Goal: Task Accomplishment & Management: Use online tool/utility

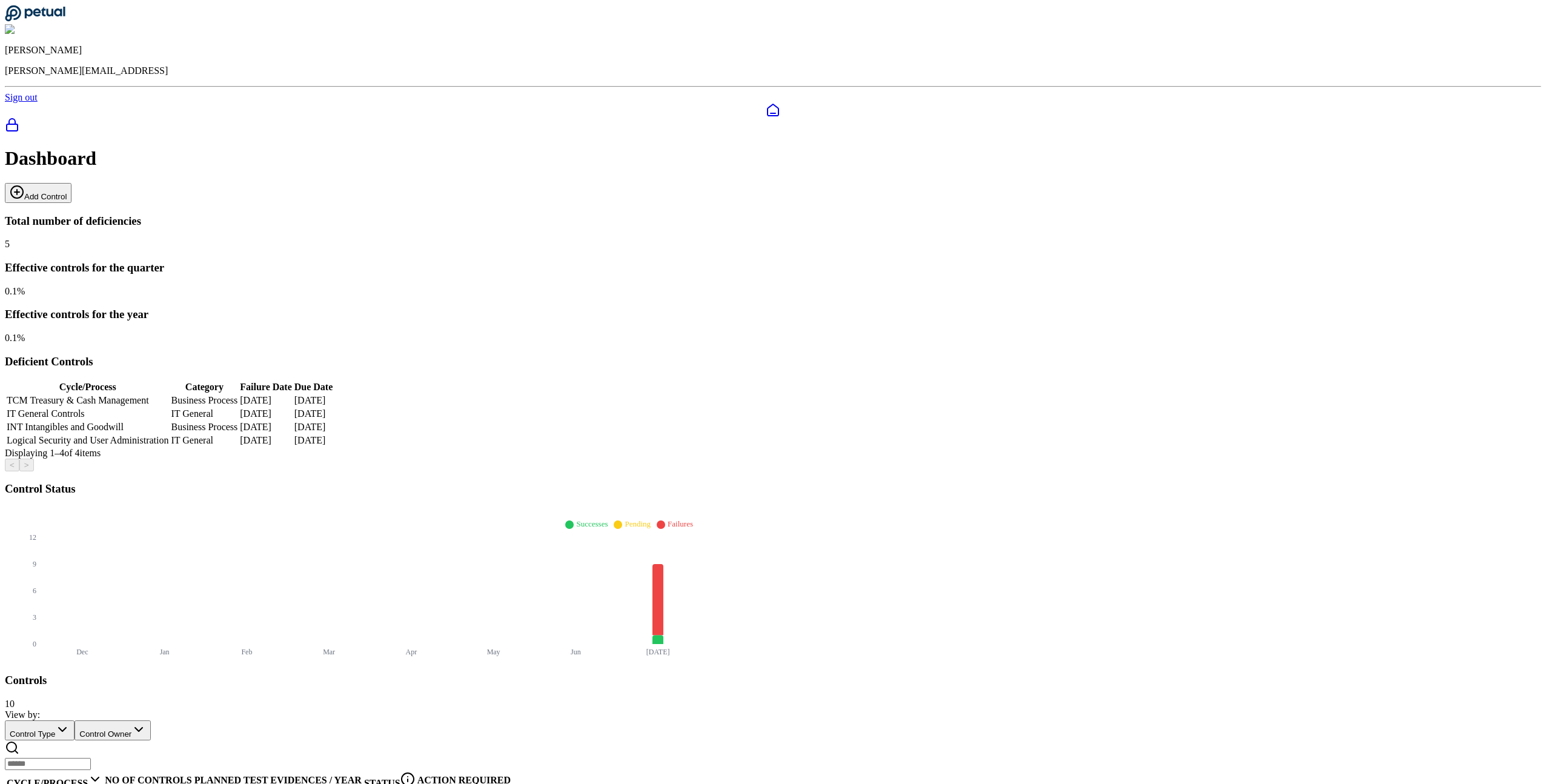
scroll to position [73, 0]
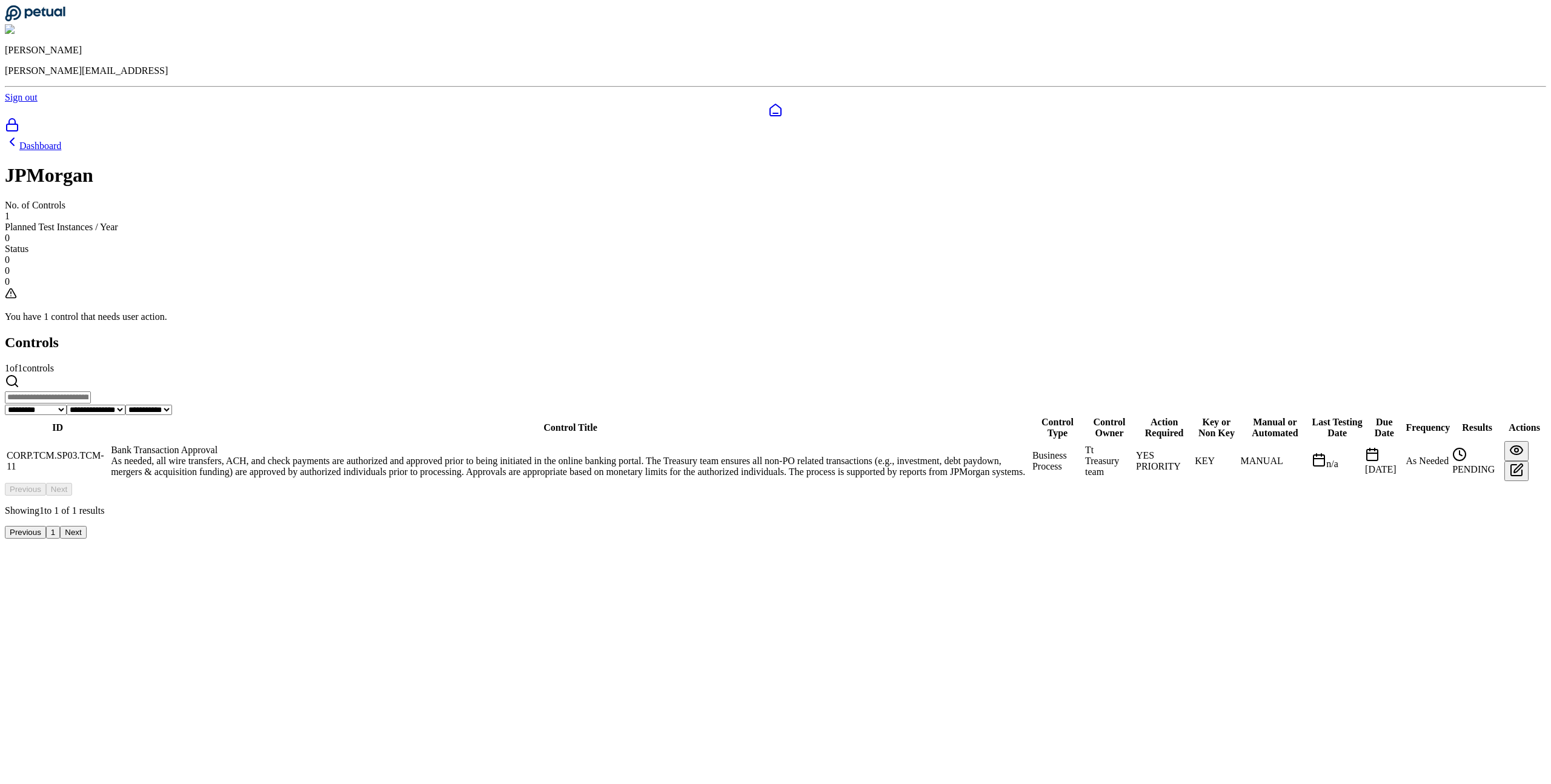
click at [109, 441] on td "CORP.TCM.SP03.TCM-11" at bounding box center [58, 461] width 103 height 41
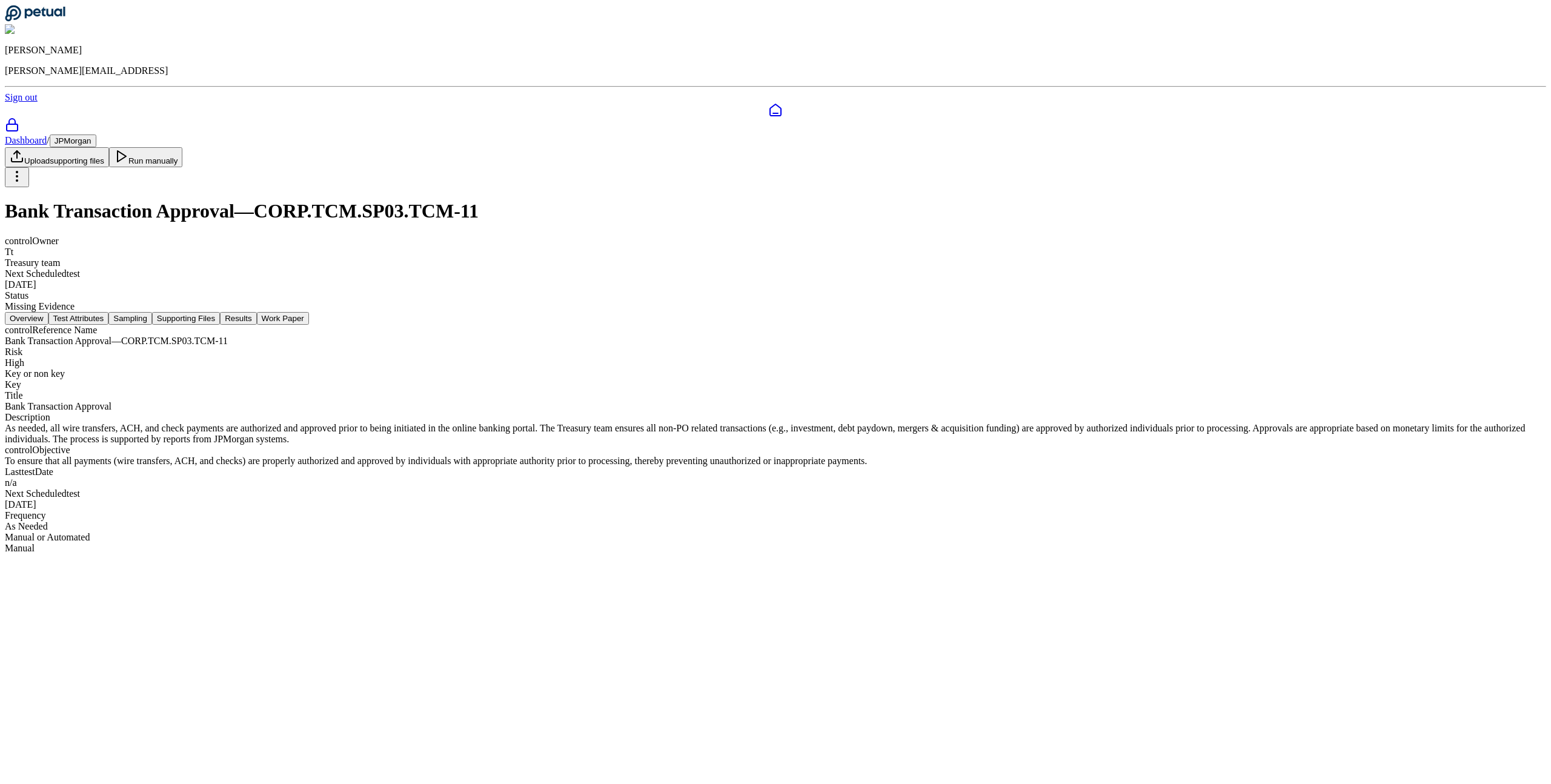
click at [109, 312] on button "Test Attributes" at bounding box center [78, 318] width 61 height 13
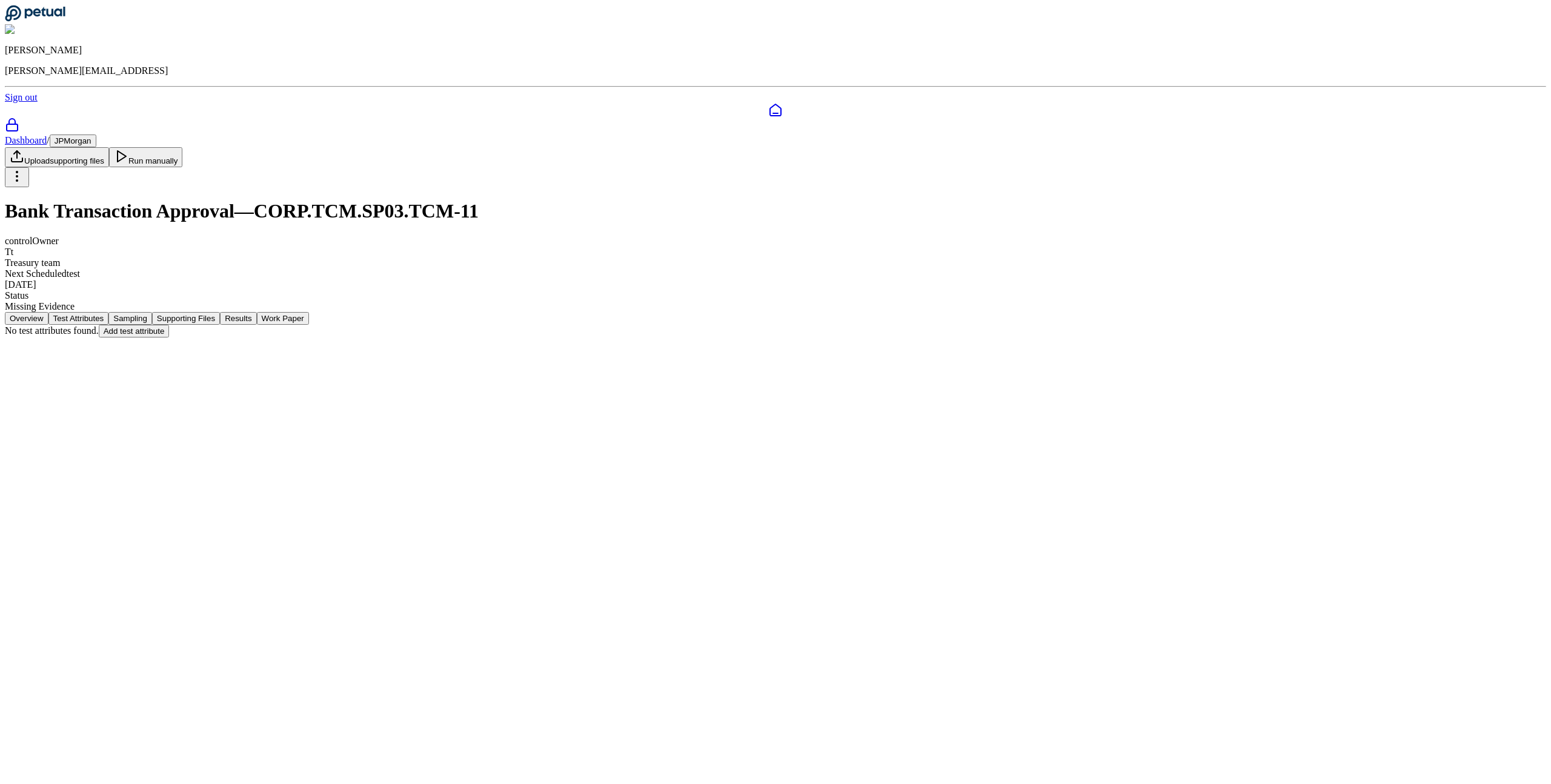
click at [170, 325] on button "Add test attribute" at bounding box center [134, 331] width 71 height 13
click at [144, 398] on textarea "Description" at bounding box center [97, 416] width 94 height 37
paste textarea "**********"
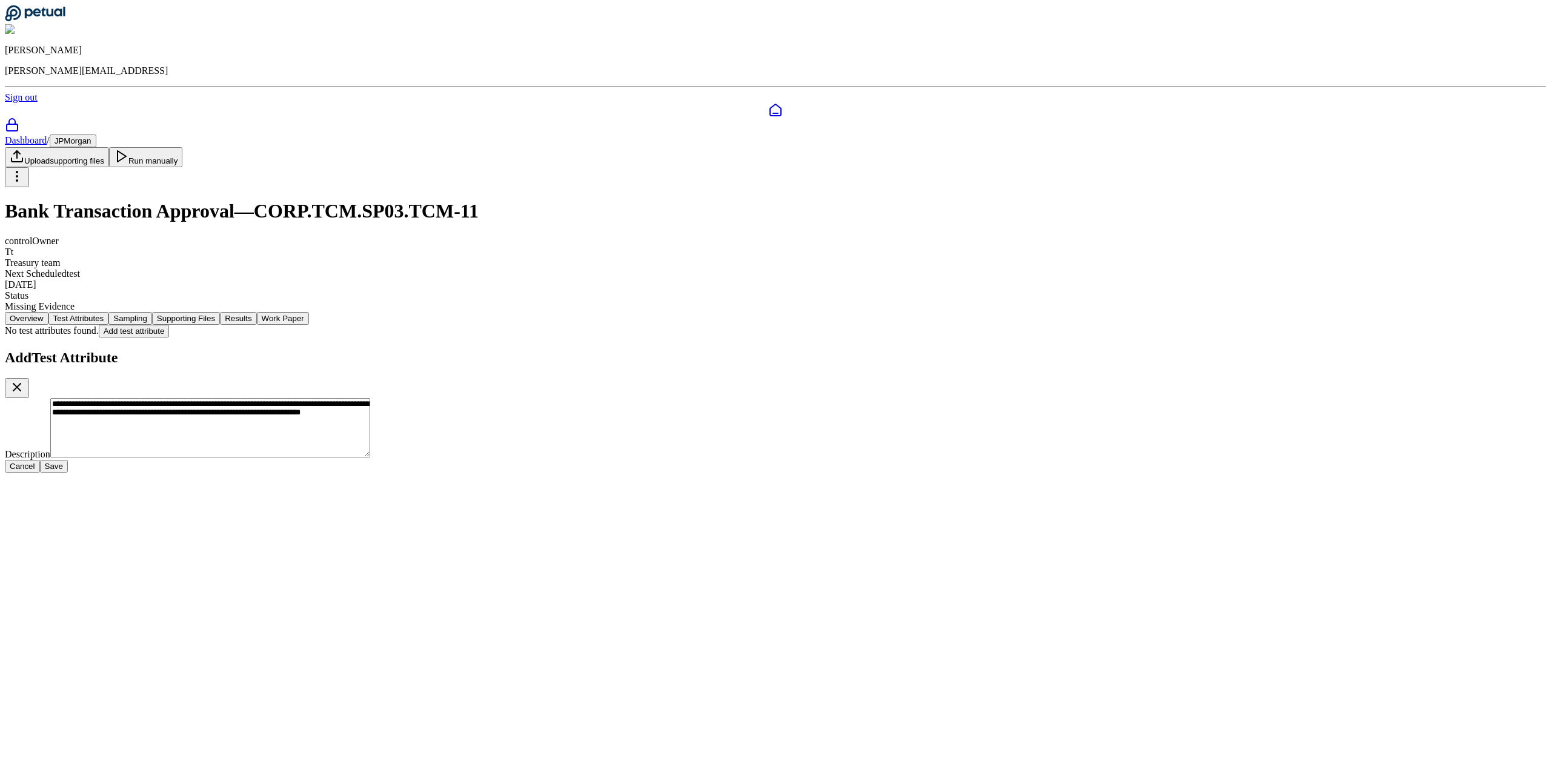
type textarea "**********"
click at [68, 467] on button "Save" at bounding box center [54, 466] width 28 height 13
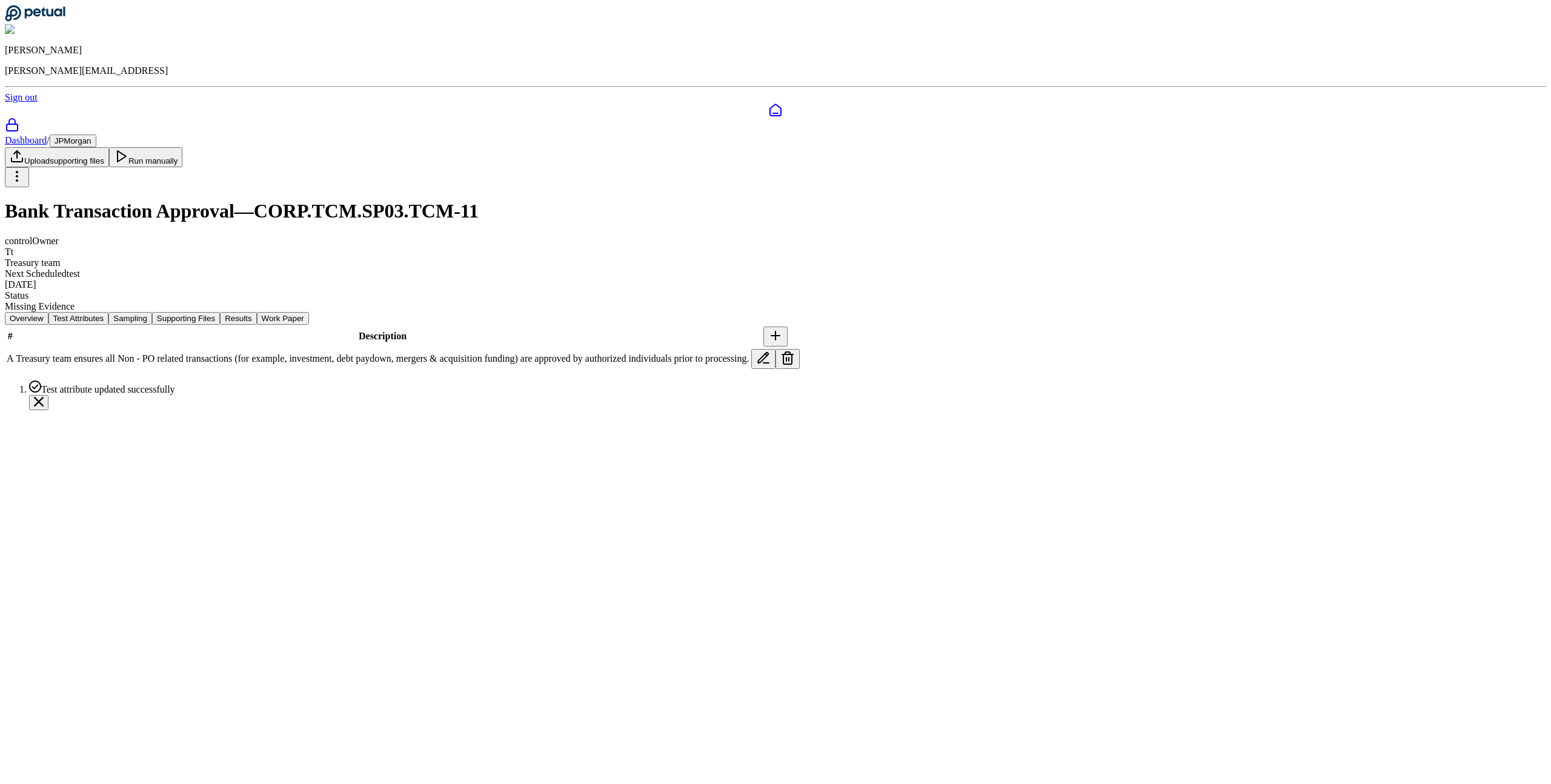
click at [783, 329] on icon at bounding box center [776, 336] width 15 height 15
click at [144, 431] on textarea "Description" at bounding box center [97, 450] width 94 height 37
paste textarea "**********"
type textarea "**********"
click at [68, 493] on button "Save" at bounding box center [54, 499] width 28 height 13
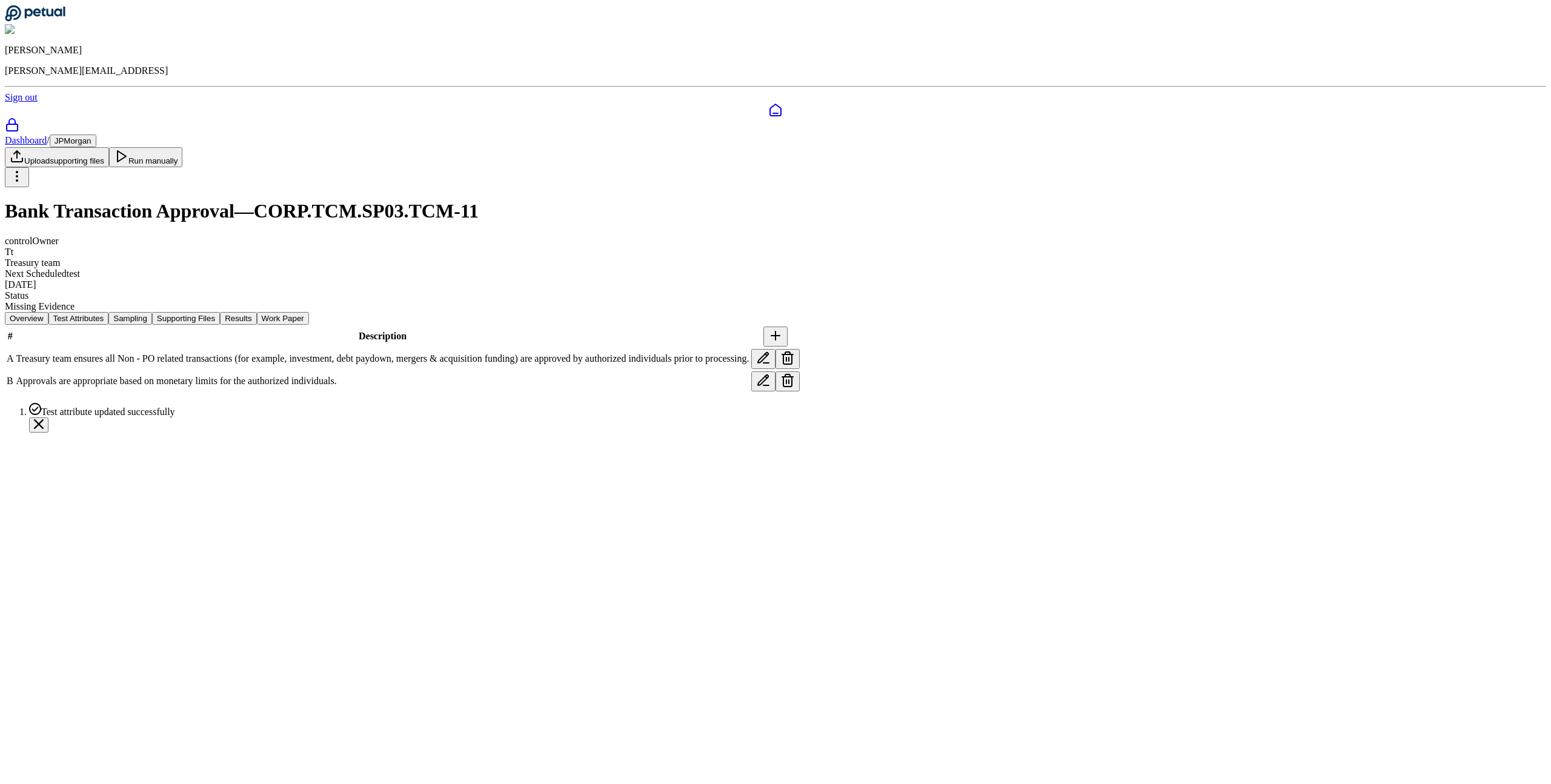
click at [788, 327] on button at bounding box center [776, 337] width 24 height 20
click at [771, 454] on div "Description" at bounding box center [776, 474] width 1542 height 40
click at [144, 454] on textarea "Description" at bounding box center [97, 472] width 94 height 37
paste textarea "**********"
type textarea "**********"
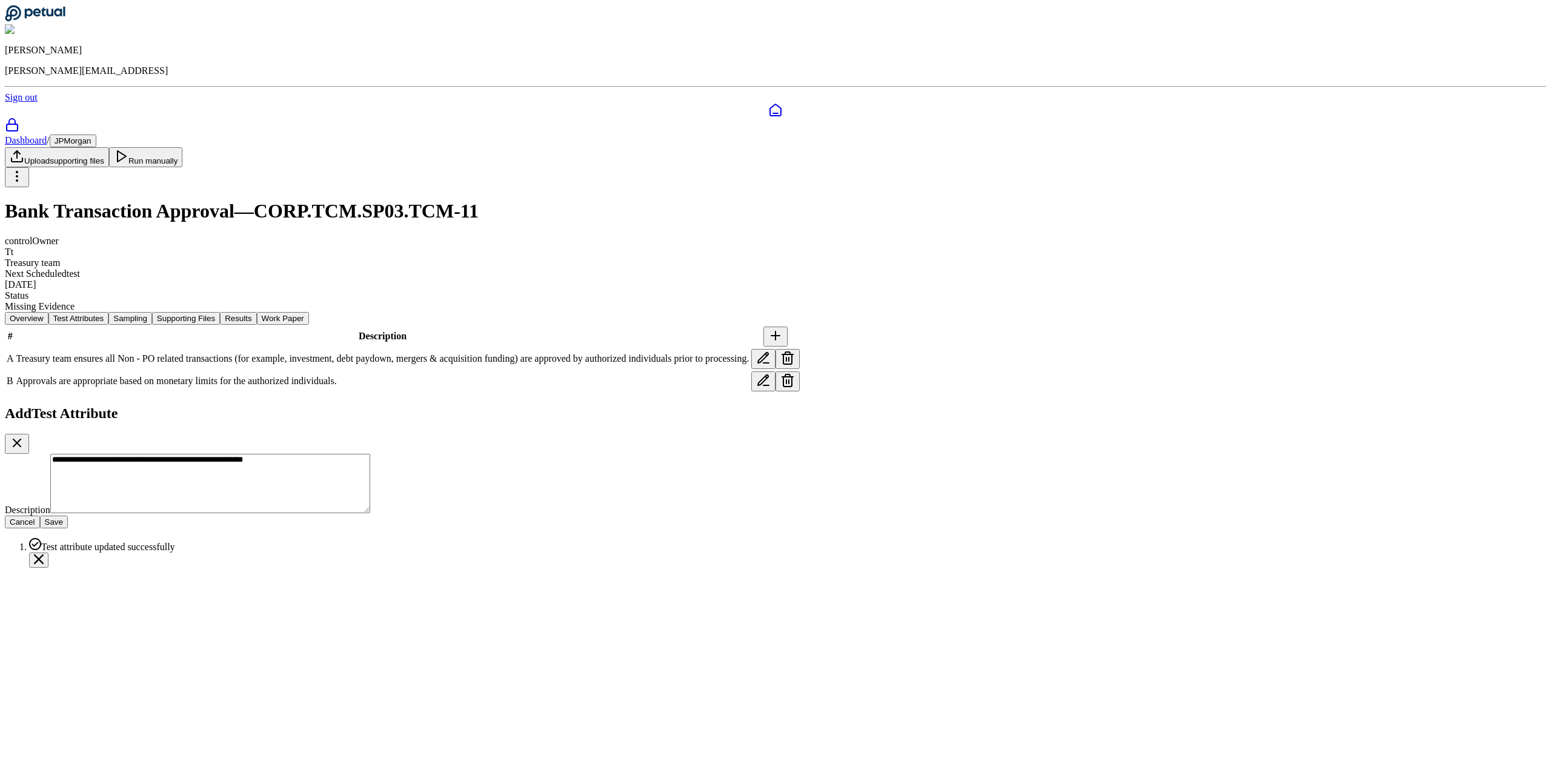
click at [68, 515] on button "Save" at bounding box center [54, 521] width 28 height 13
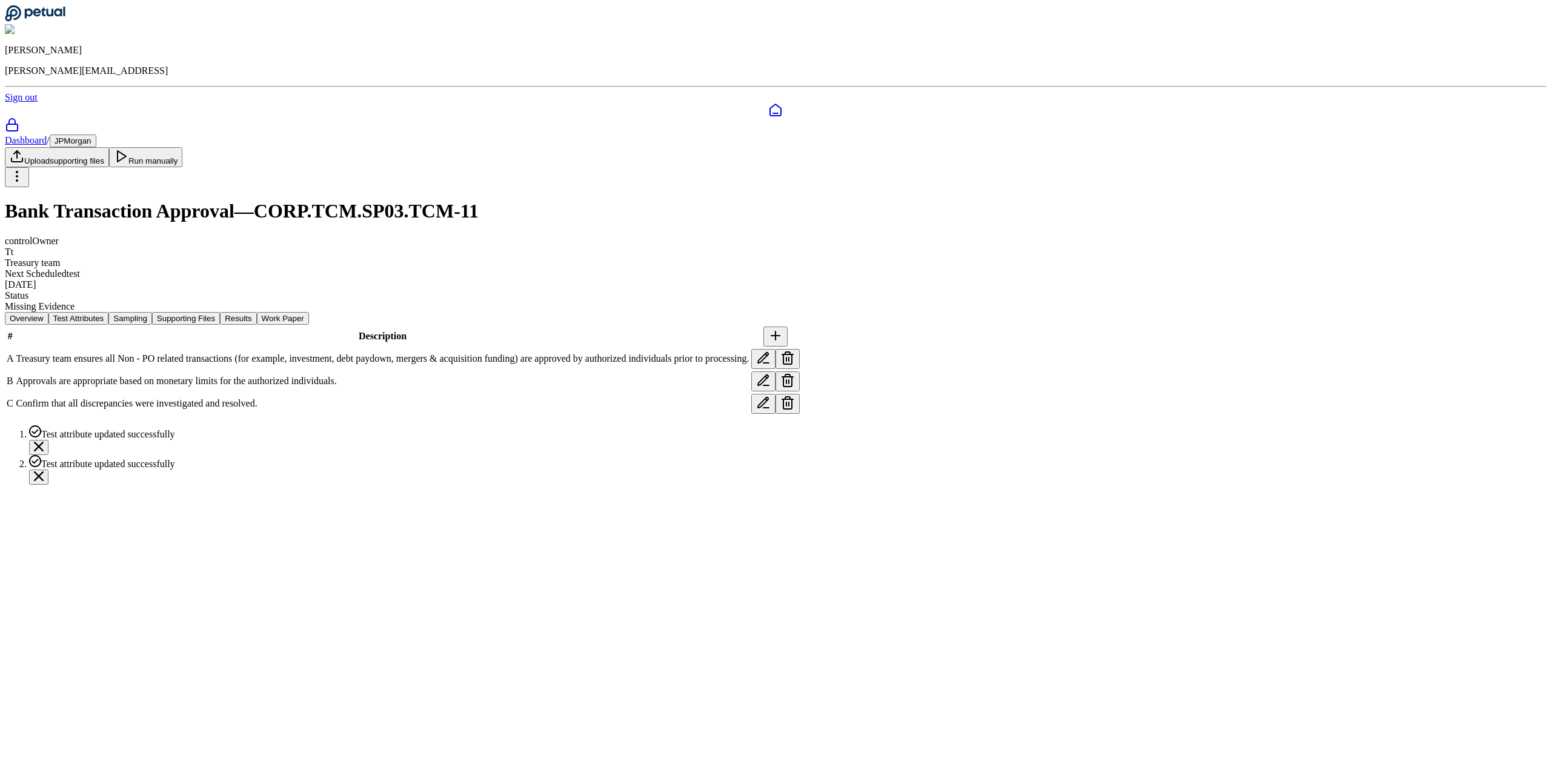
click at [152, 312] on button "Sampling" at bounding box center [130, 318] width 43 height 13
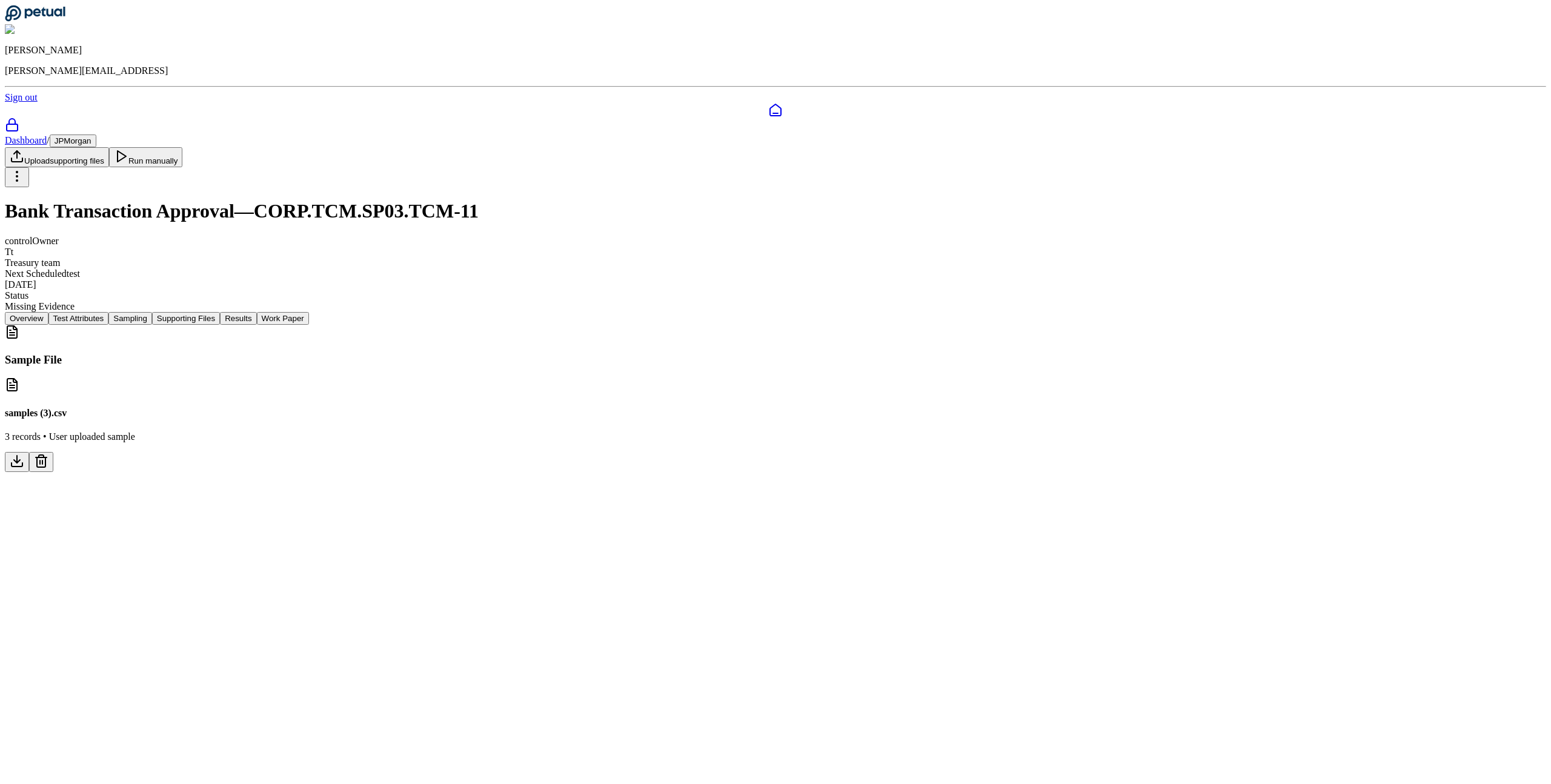
click at [220, 312] on button "Supporting Files" at bounding box center [185, 318] width 68 height 13
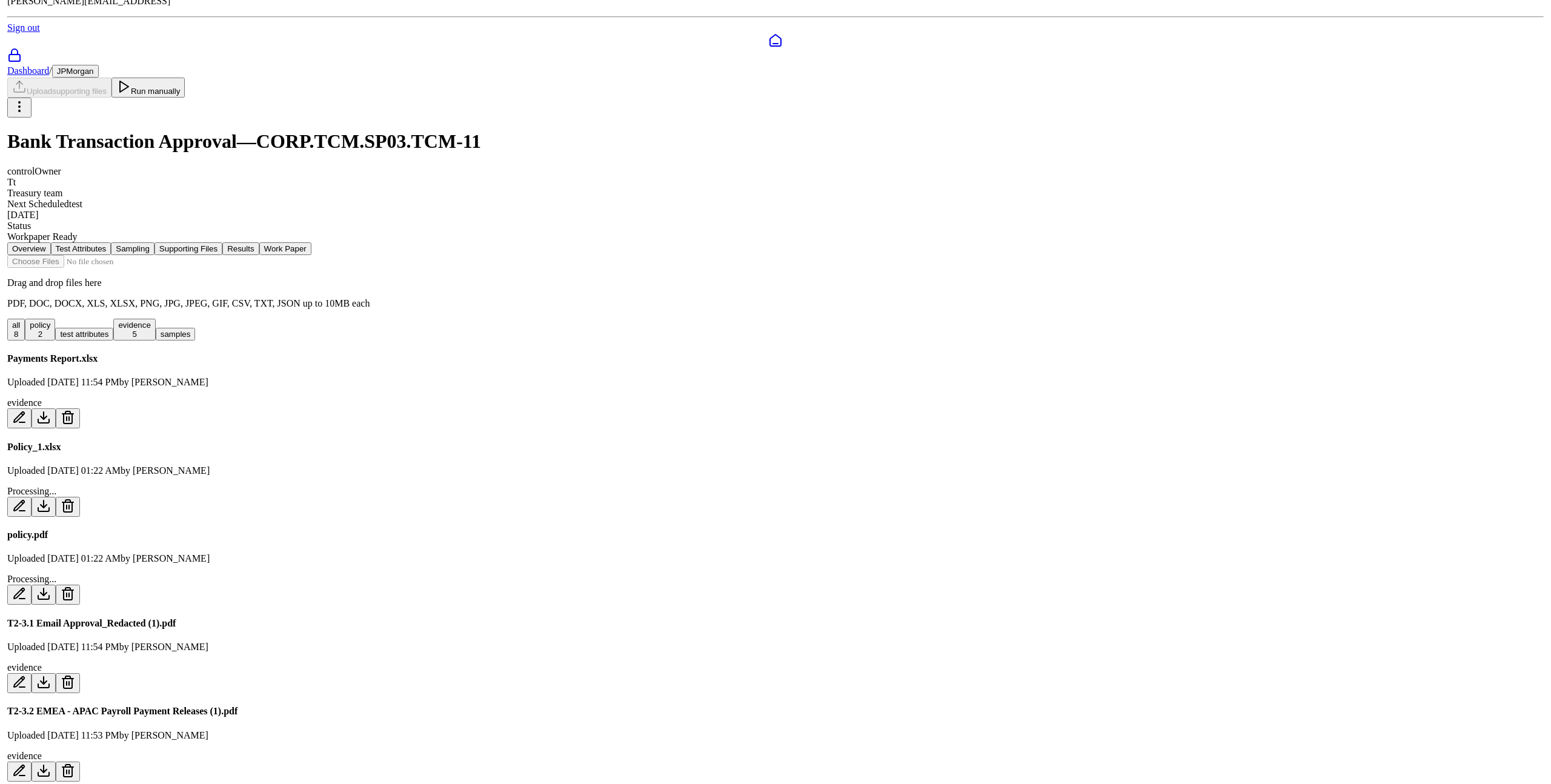
scroll to position [132, 0]
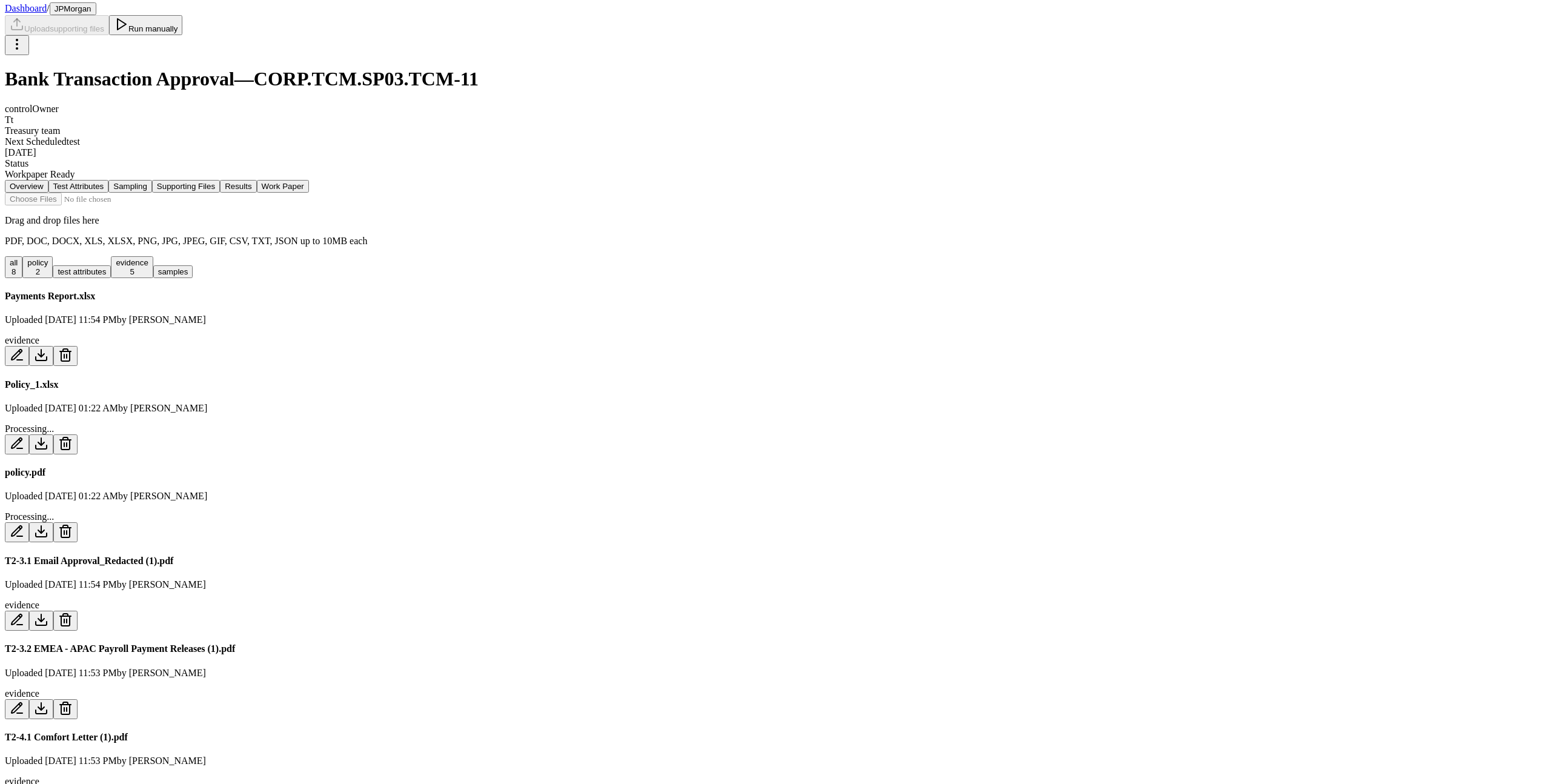
click at [48, 524] on icon at bounding box center [41, 531] width 15 height 15
click at [930, 556] on div "T2-3.1 Email Approval_Redacted (1).pdf Uploaded [DATE] 11:54 PM by [PERSON_NAME…" at bounding box center [773, 593] width 1537 height 75
click at [73, 524] on icon at bounding box center [65, 531] width 15 height 15
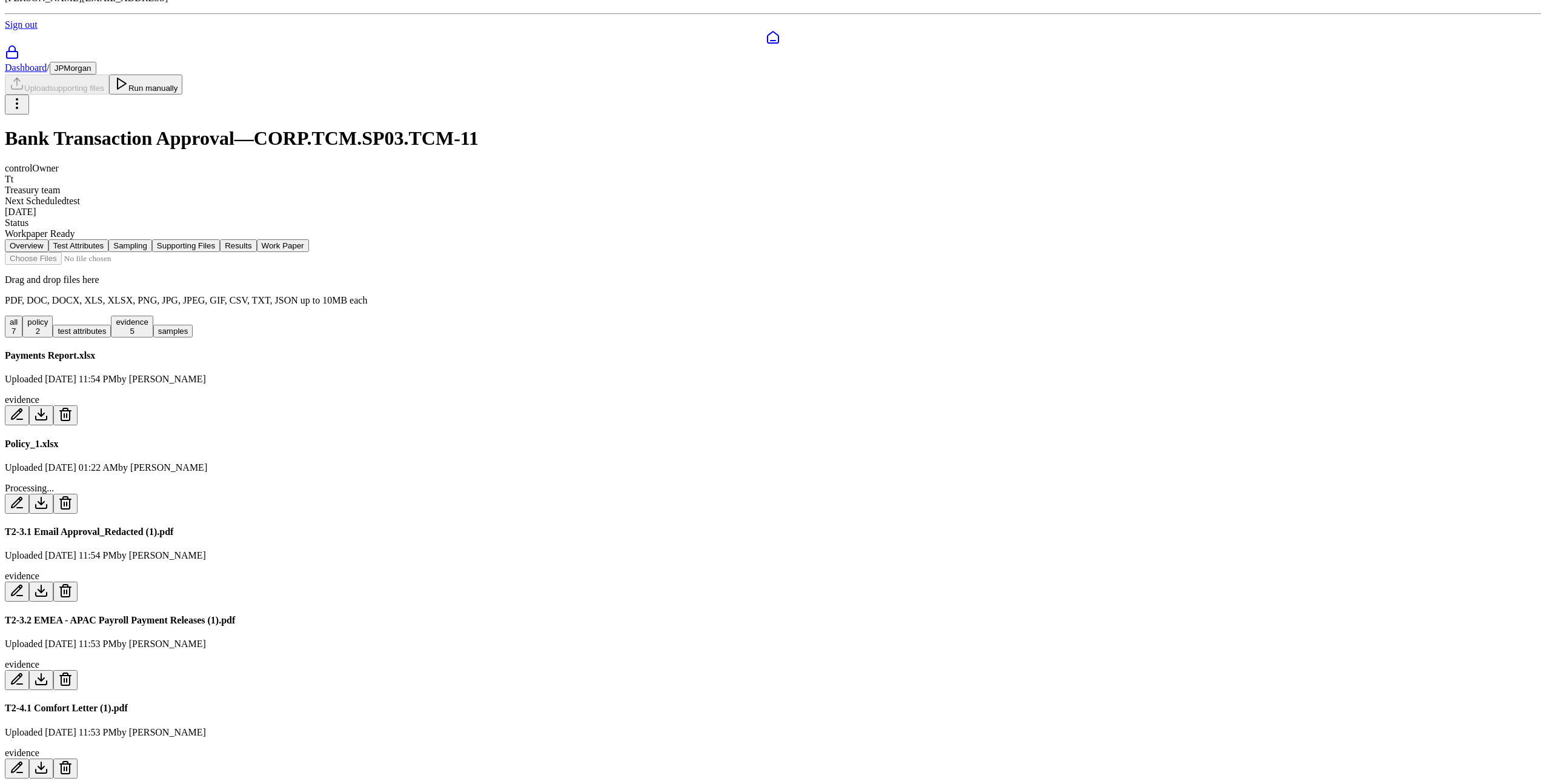
click at [48, 496] on icon at bounding box center [41, 503] width 15 height 15
click at [690, 439] on div "Policy_1.xlsx Uploaded [DATE] 01:22 AM by [PERSON_NAME] Processing..." at bounding box center [773, 476] width 1537 height 75
drag, startPoint x: 777, startPoint y: 420, endPoint x: 597, endPoint y: 383, distance: 183.8
click at [597, 439] on div "Policy_1.xlsx Uploaded [DATE] 01:22 AM by [PERSON_NAME] Processing..." at bounding box center [773, 476] width 1537 height 75
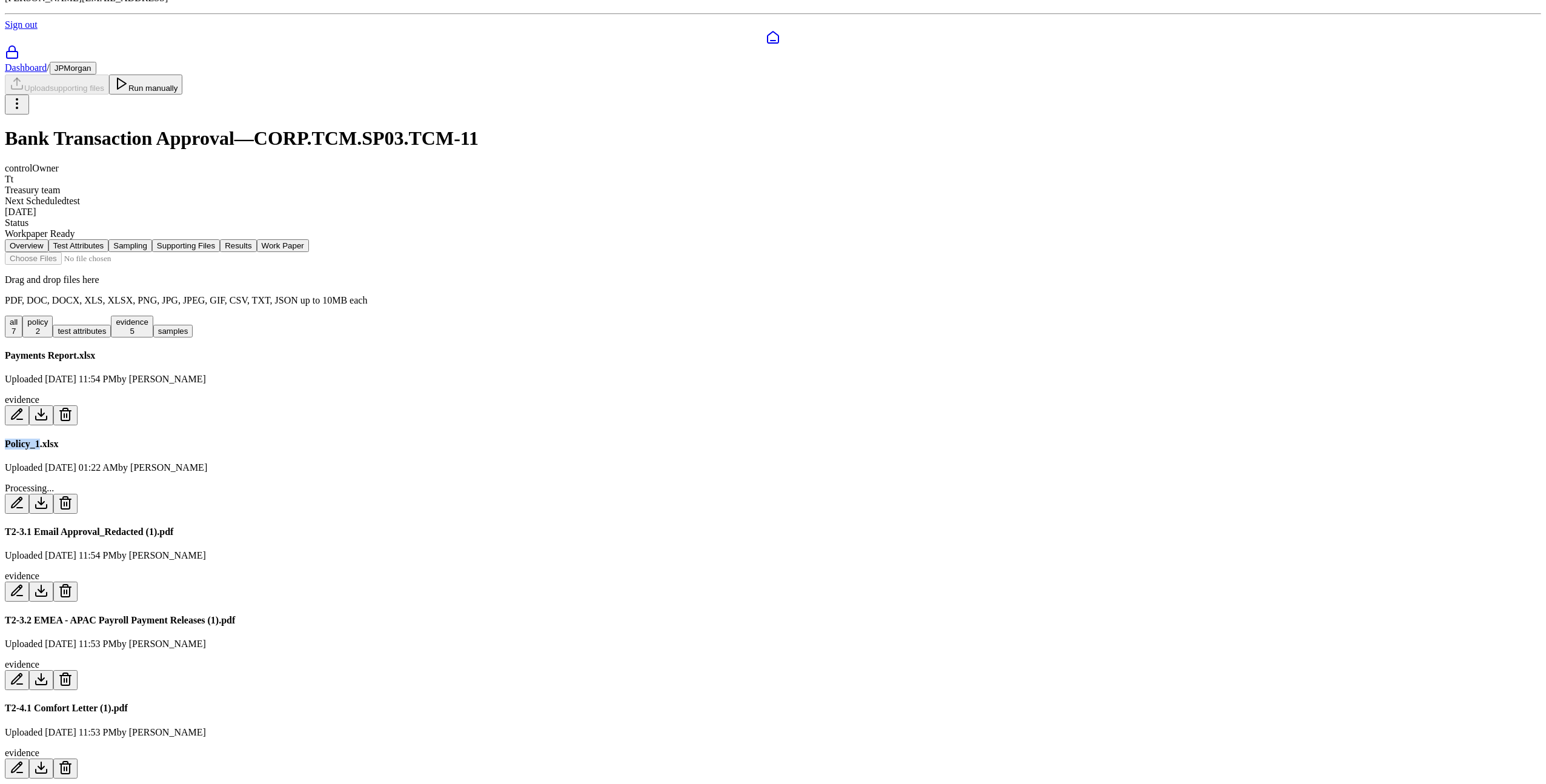
click at [597, 439] on div "Policy_1.xlsx Uploaded [DATE] 01:22 AM by [PERSON_NAME] Processing..." at bounding box center [773, 476] width 1537 height 75
click at [662, 439] on div "Policy_1.xlsx Uploaded [DATE] 01:22 AM by [PERSON_NAME] Processing..." at bounding box center [773, 476] width 1537 height 75
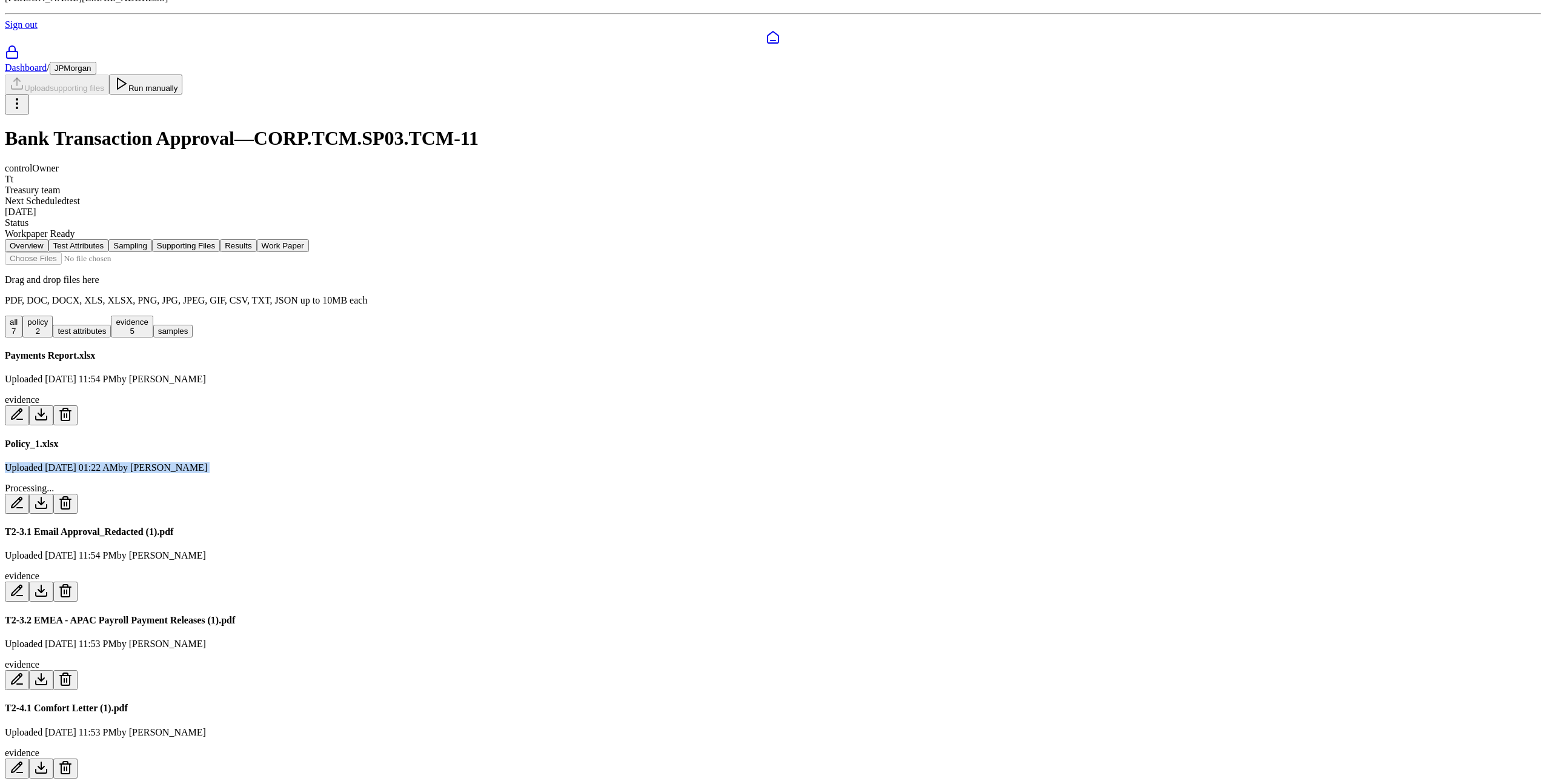
click at [662, 439] on div "Policy_1.xlsx Uploaded [DATE] 01:22 AM by [PERSON_NAME] Processing..." at bounding box center [773, 476] width 1537 height 75
click at [648, 439] on div "Policy_1.xlsx Uploaded [DATE] 01:22 AM by [PERSON_NAME] Processing..." at bounding box center [773, 476] width 1537 height 75
click at [667, 439] on div "Policy_1.xlsx Uploaded [DATE] 01:22 AM by [PERSON_NAME] Processing..." at bounding box center [773, 476] width 1537 height 75
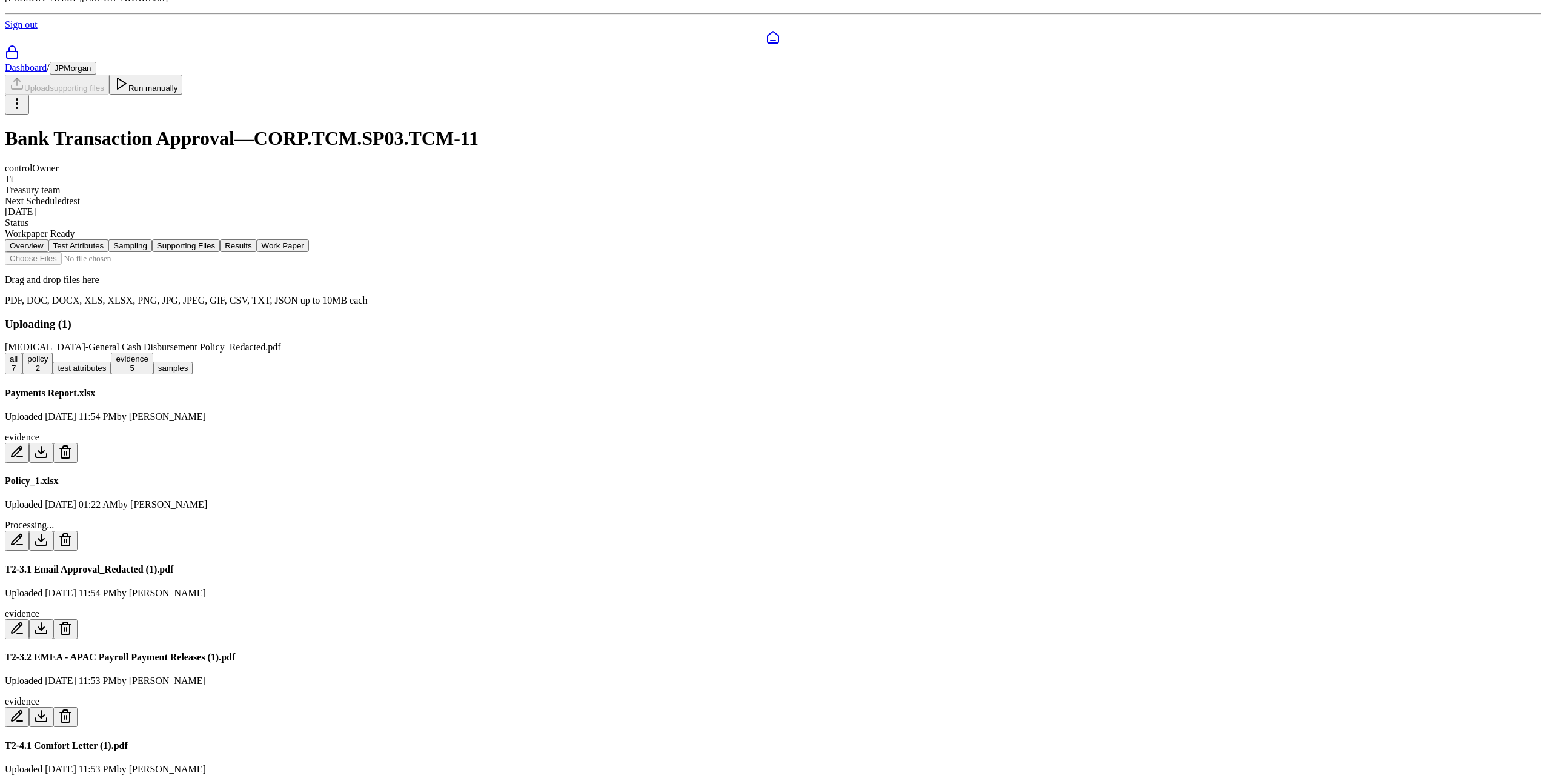
scroll to position [132, 0]
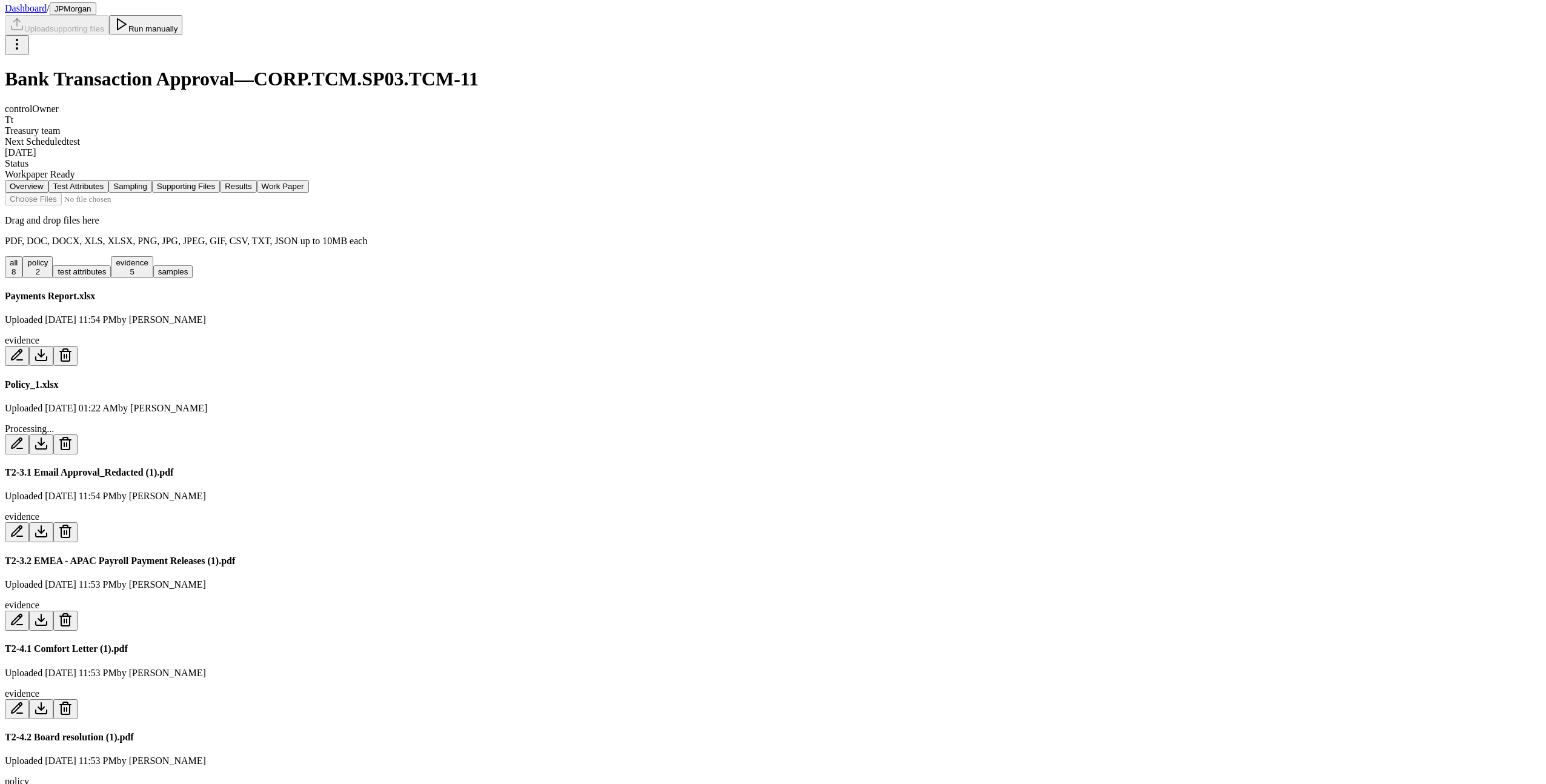
click at [605, 467] on h4 "T2-3.1 Email Approval_Redacted (1).pdf" at bounding box center [773, 472] width 1537 height 11
click at [111, 266] on button "test attributes" at bounding box center [81, 272] width 58 height 13
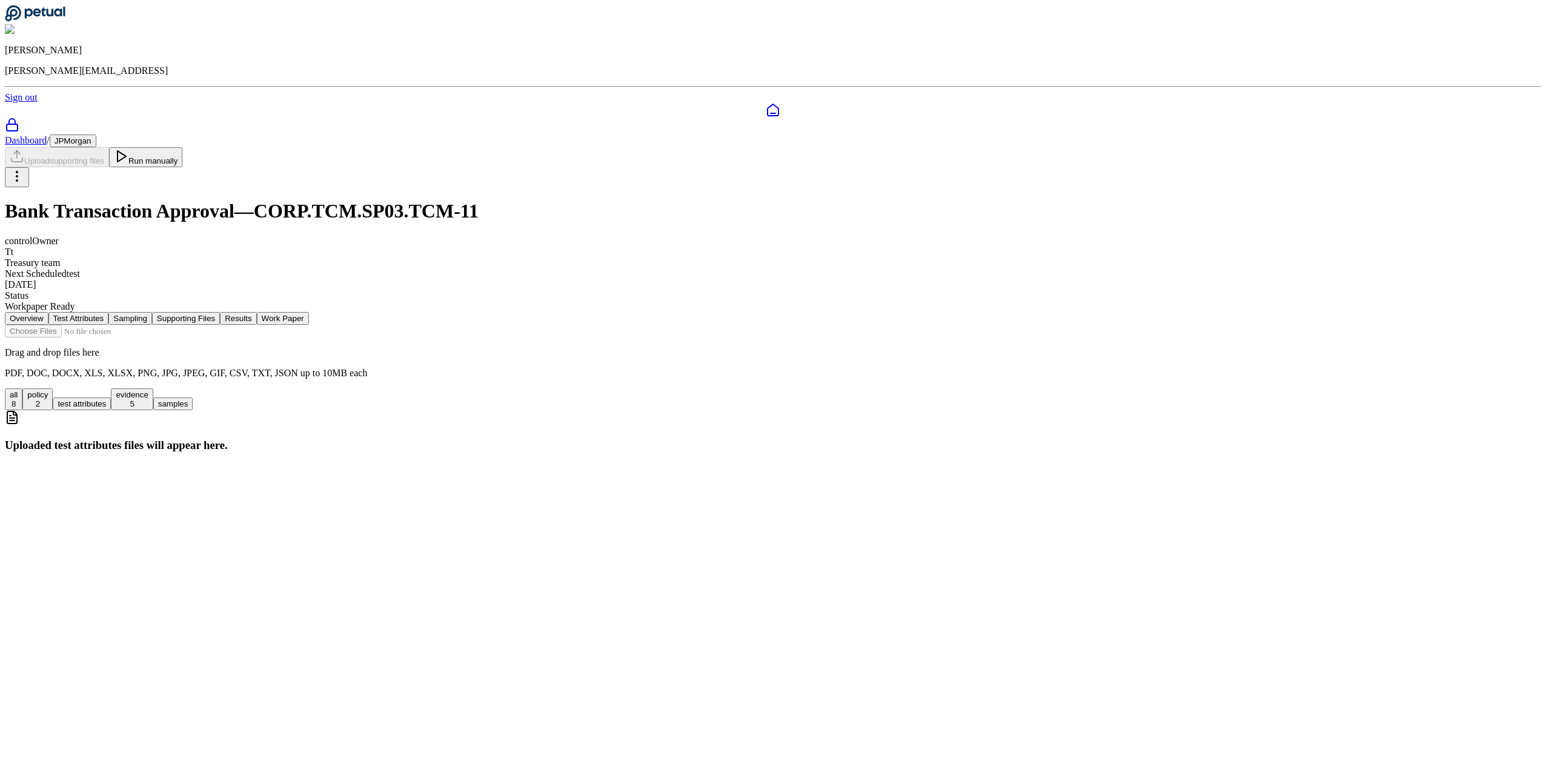
scroll to position [0, 0]
click at [680, 389] on div "all 8 policy 2 test attributes evidence 5 samples" at bounding box center [775, 400] width 1542 height 22
click at [152, 389] on button "evidence 5" at bounding box center [132, 400] width 42 height 22
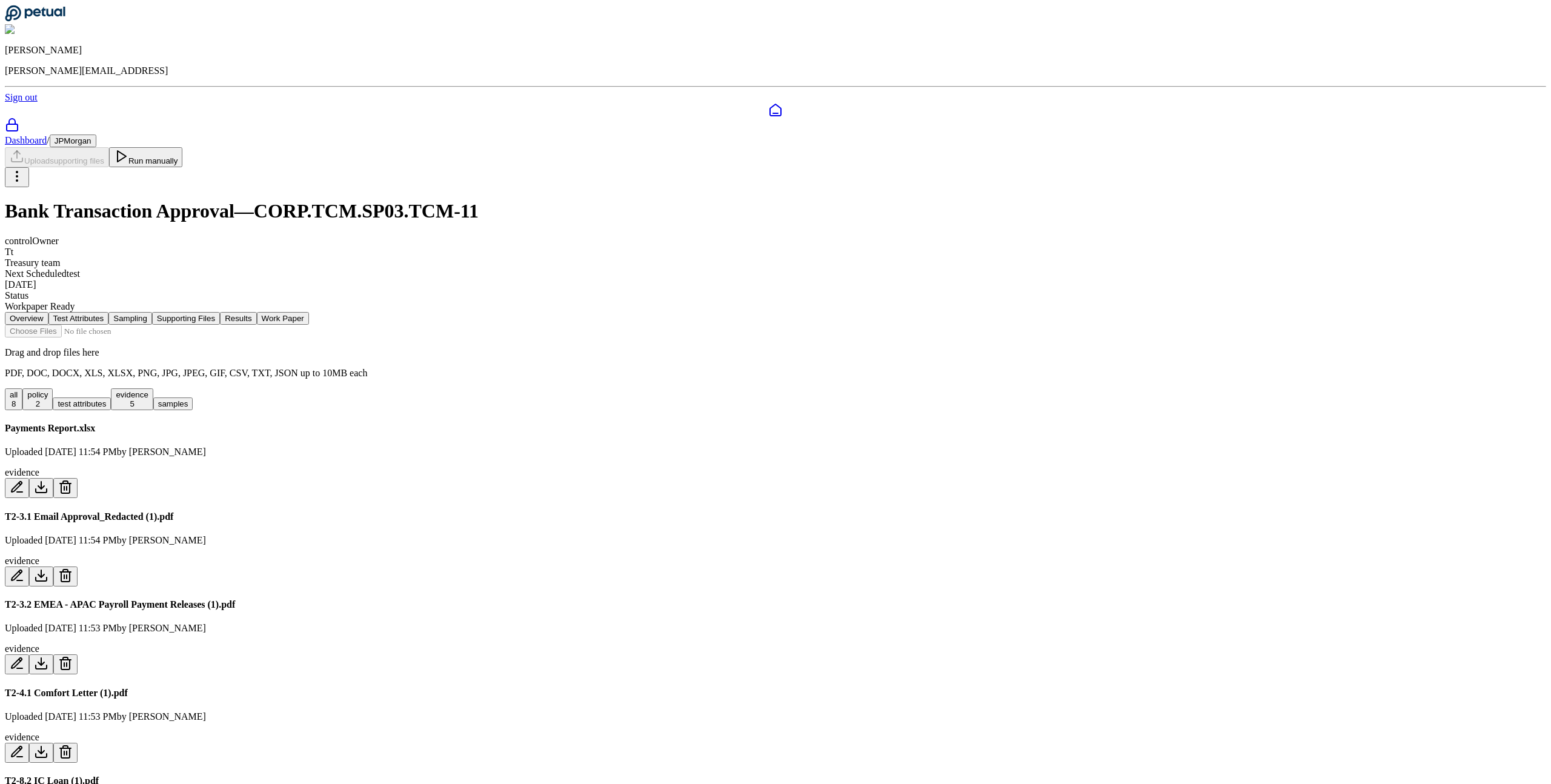
click at [193, 397] on button "samples" at bounding box center [173, 403] width 40 height 13
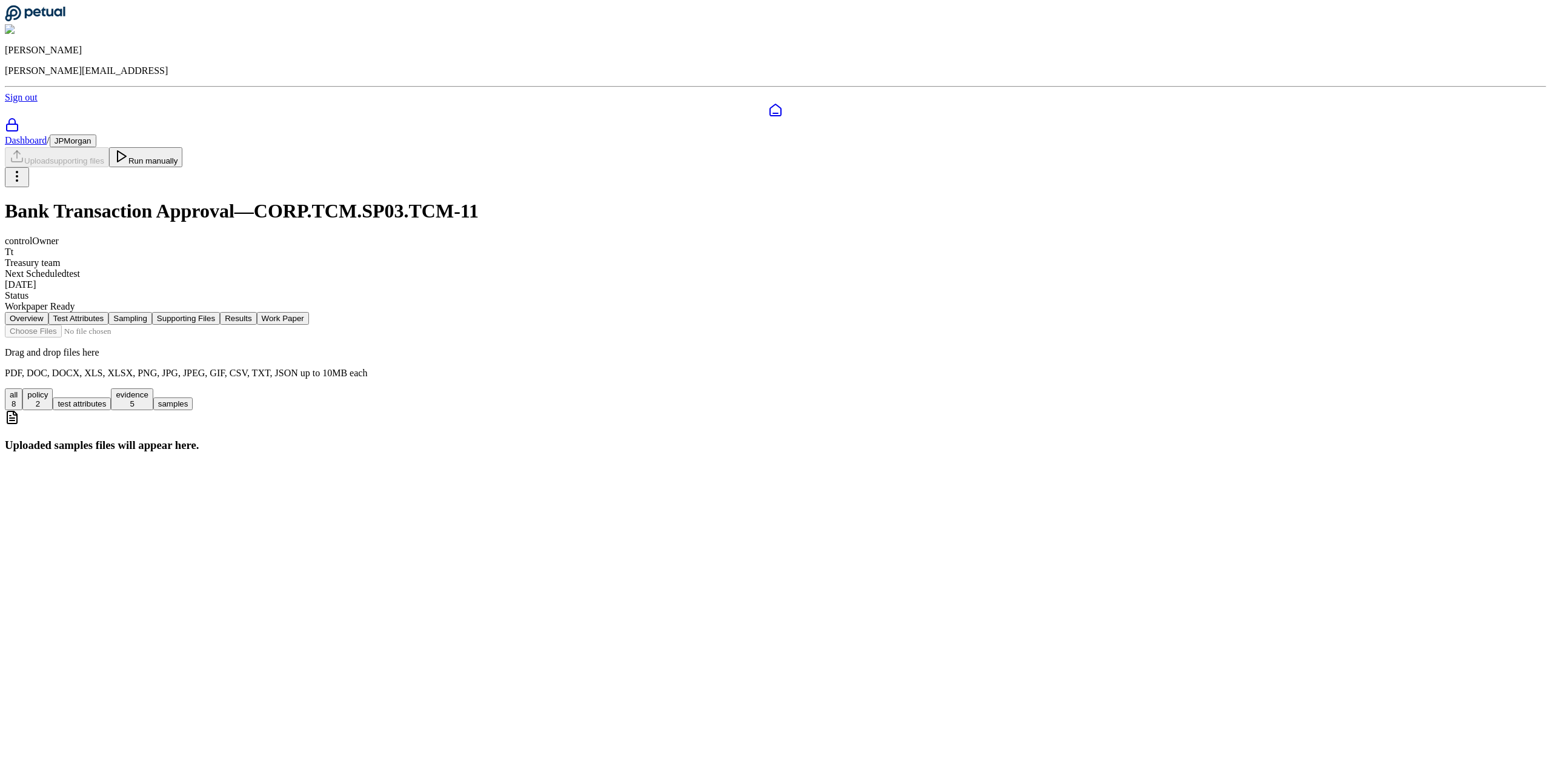
click at [256, 312] on button "Results" at bounding box center [237, 318] width 36 height 13
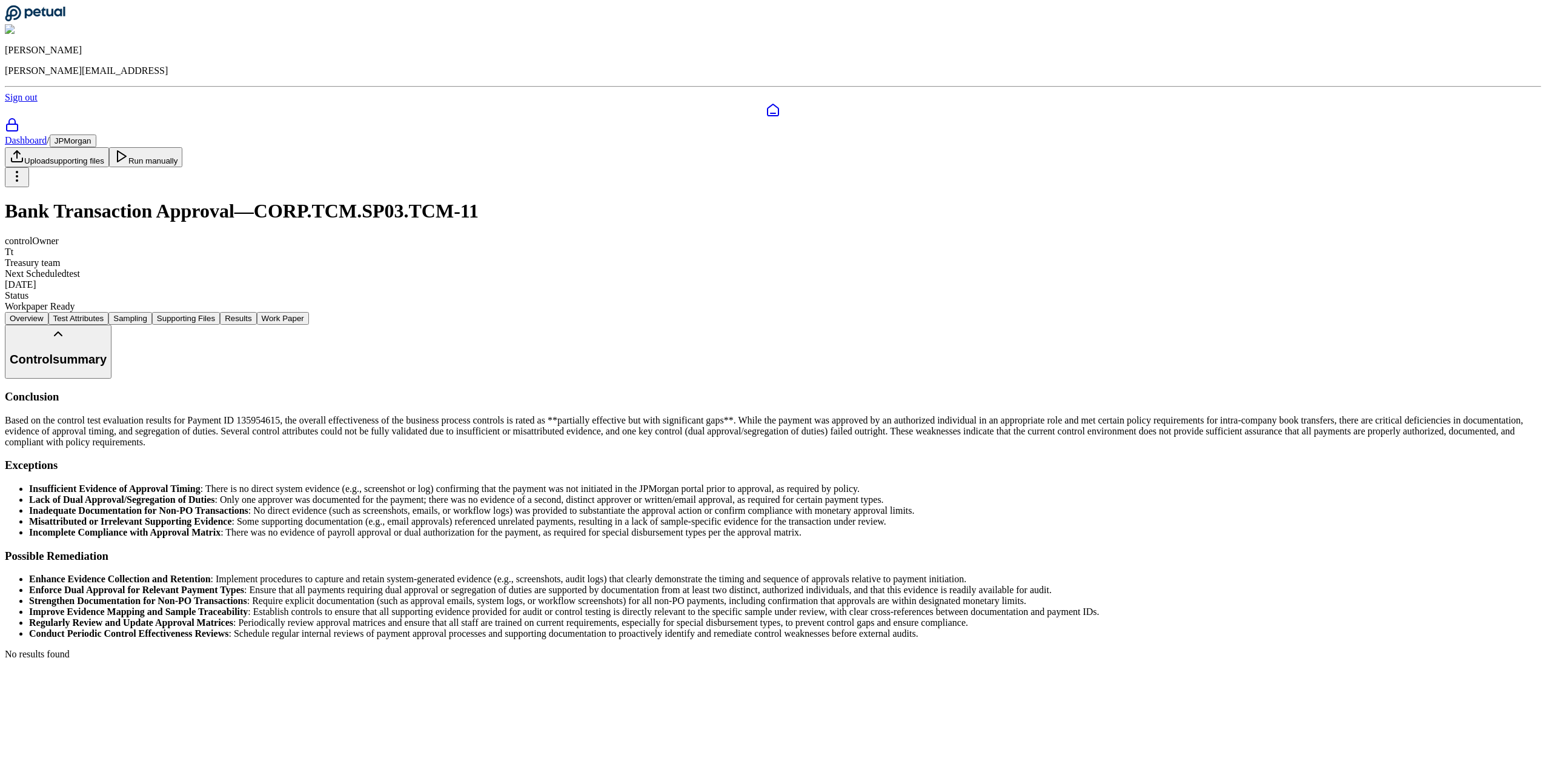
click at [111, 325] on button "Control summary" at bounding box center [58, 352] width 106 height 54
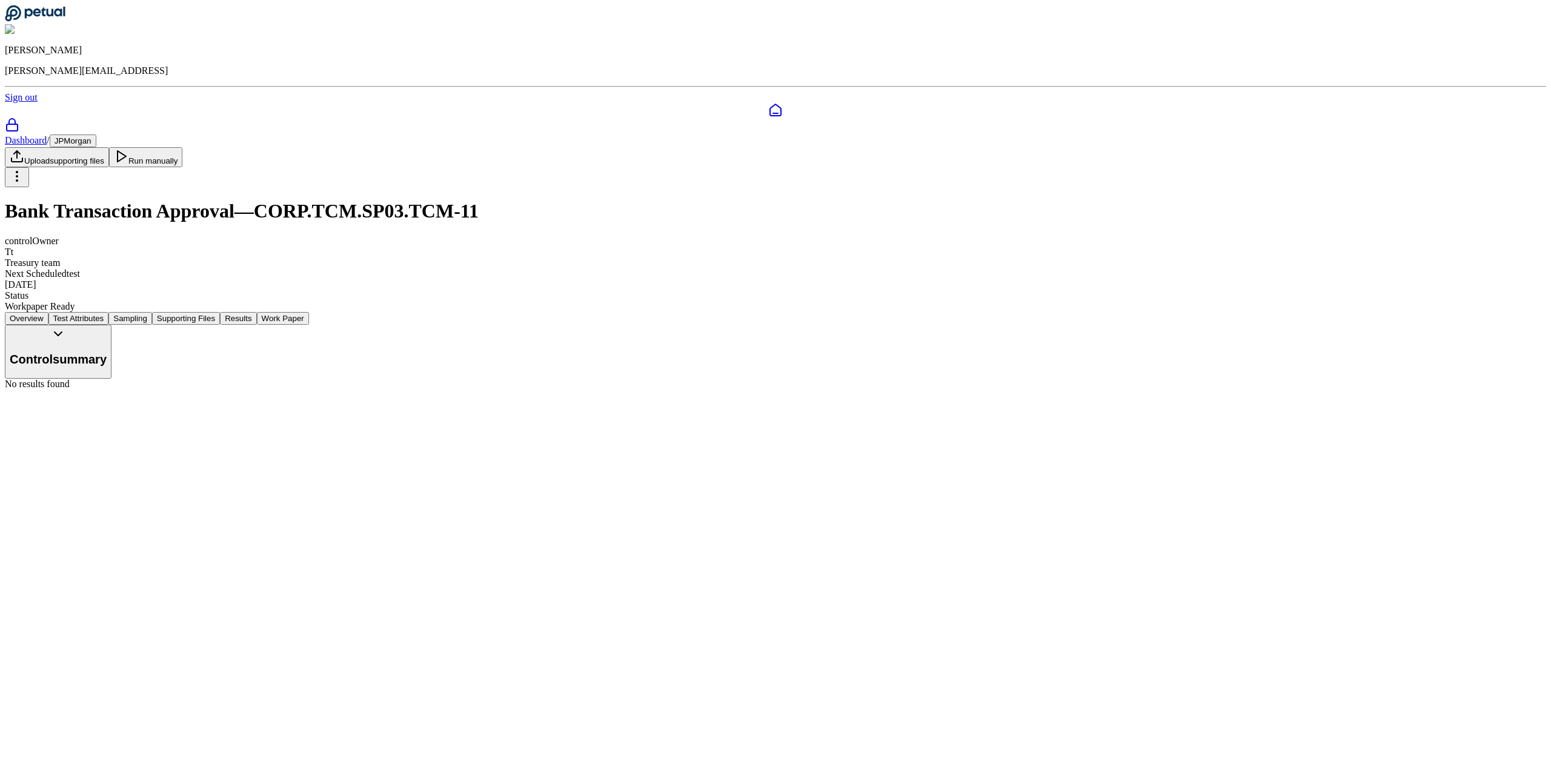
click at [309, 312] on button "Work Paper" at bounding box center [283, 318] width 52 height 13
click at [183, 147] on button "Run manually" at bounding box center [146, 157] width 74 height 20
click at [109, 312] on button "Test Attributes" at bounding box center [78, 318] width 61 height 13
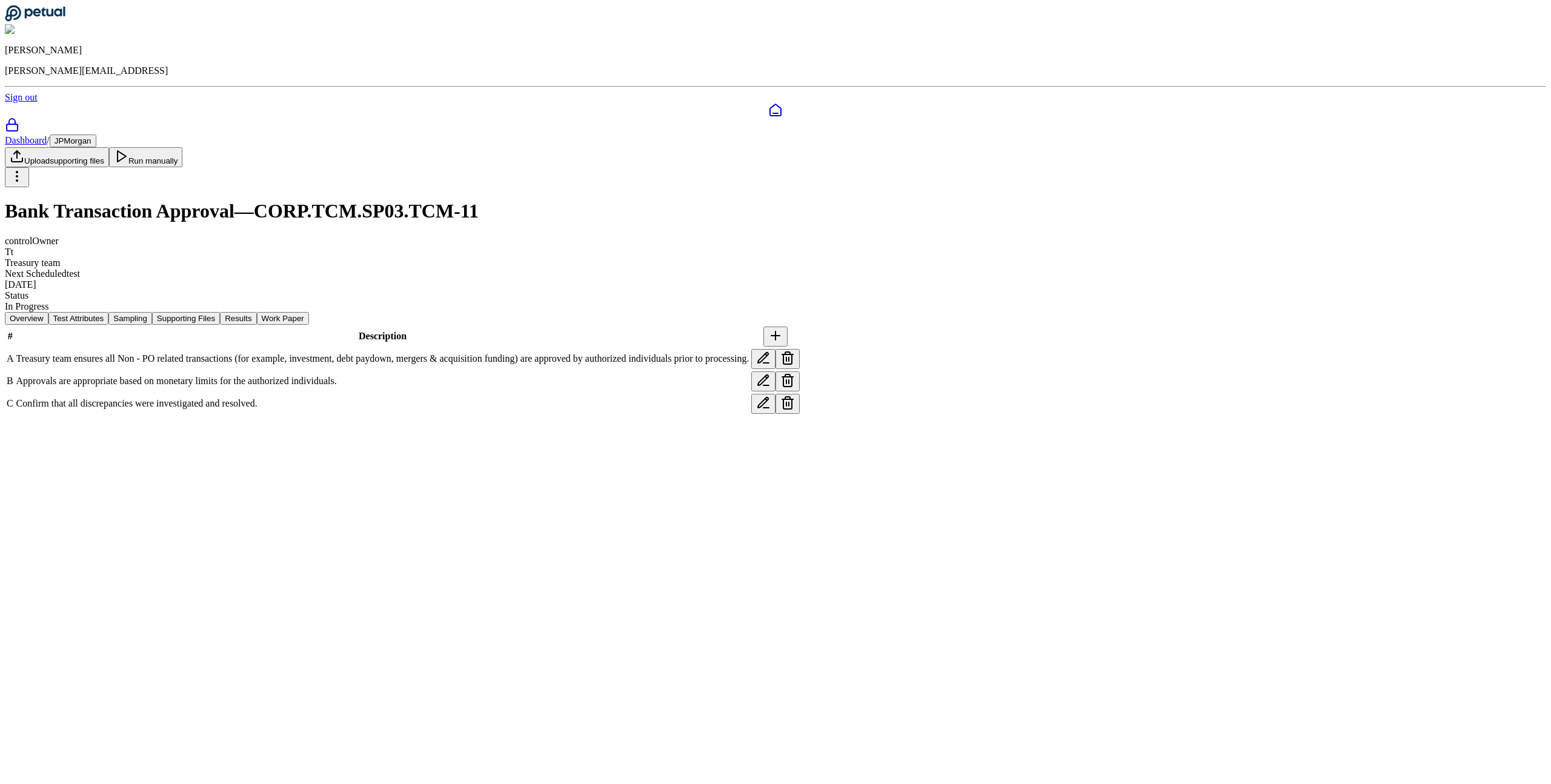
click at [48, 312] on button "Overview" at bounding box center [26, 318] width 43 height 13
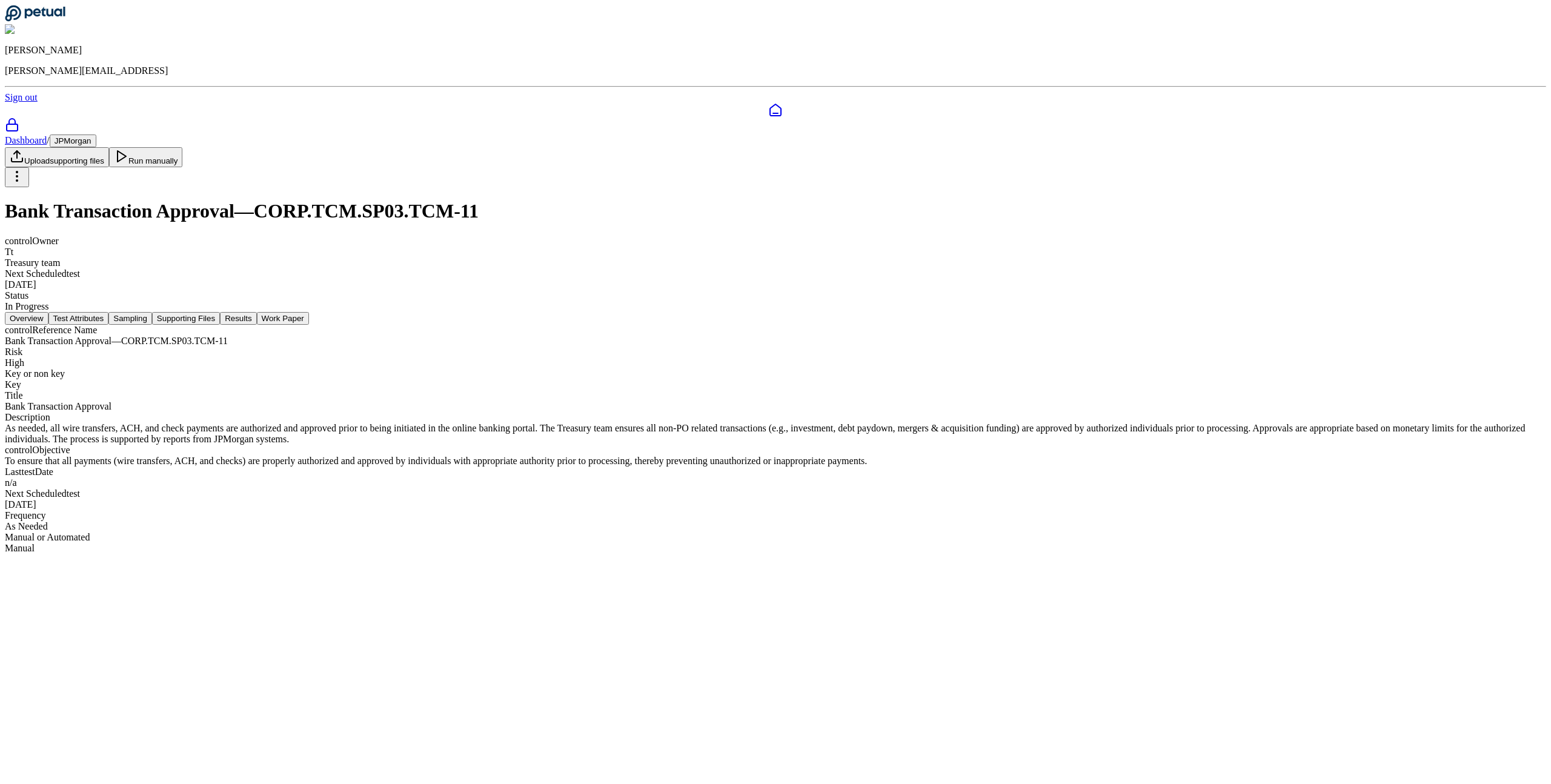
click at [109, 312] on button "Test Attributes" at bounding box center [78, 318] width 61 height 13
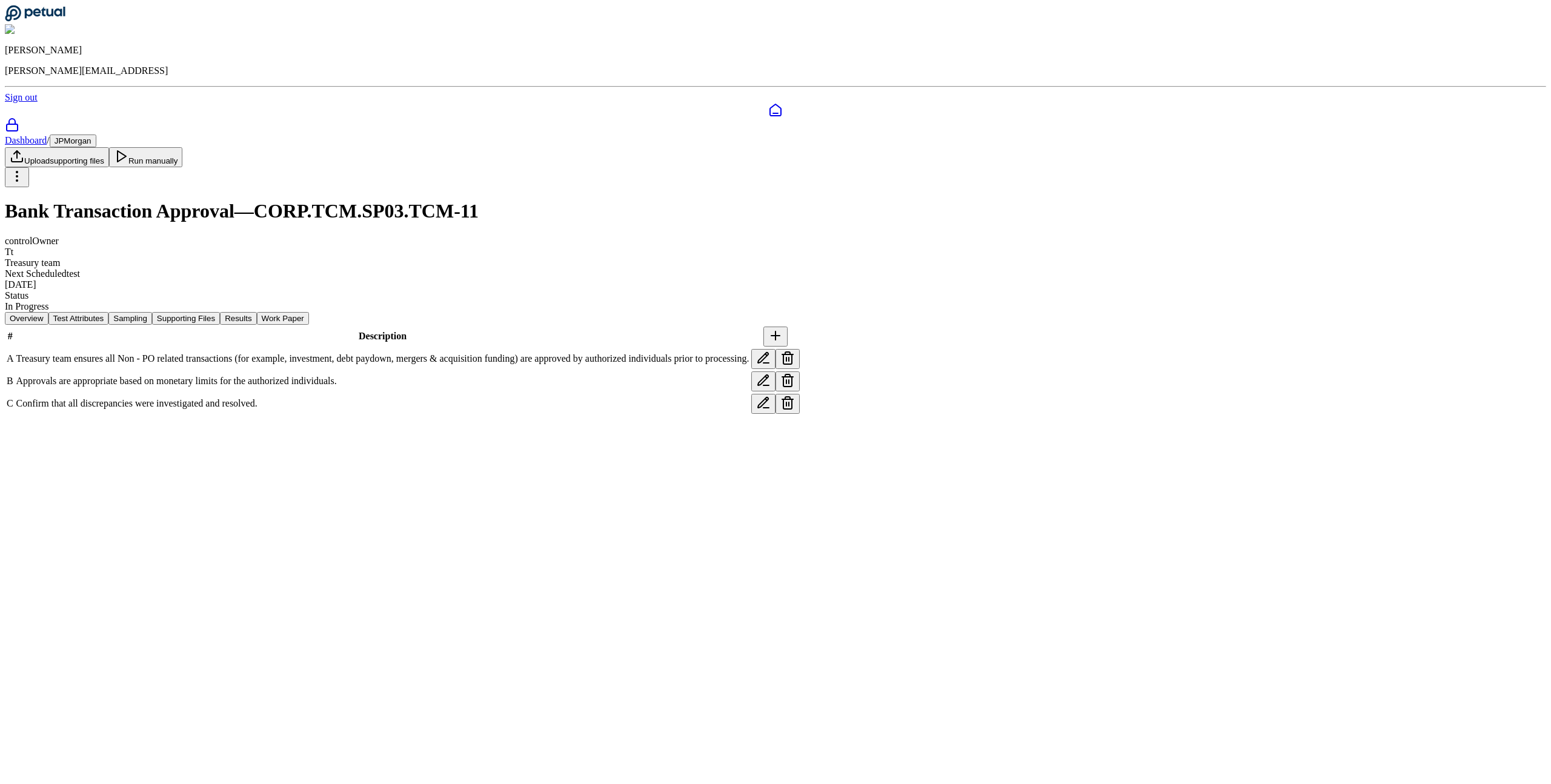
click at [220, 312] on button "Supporting Files" at bounding box center [185, 318] width 68 height 13
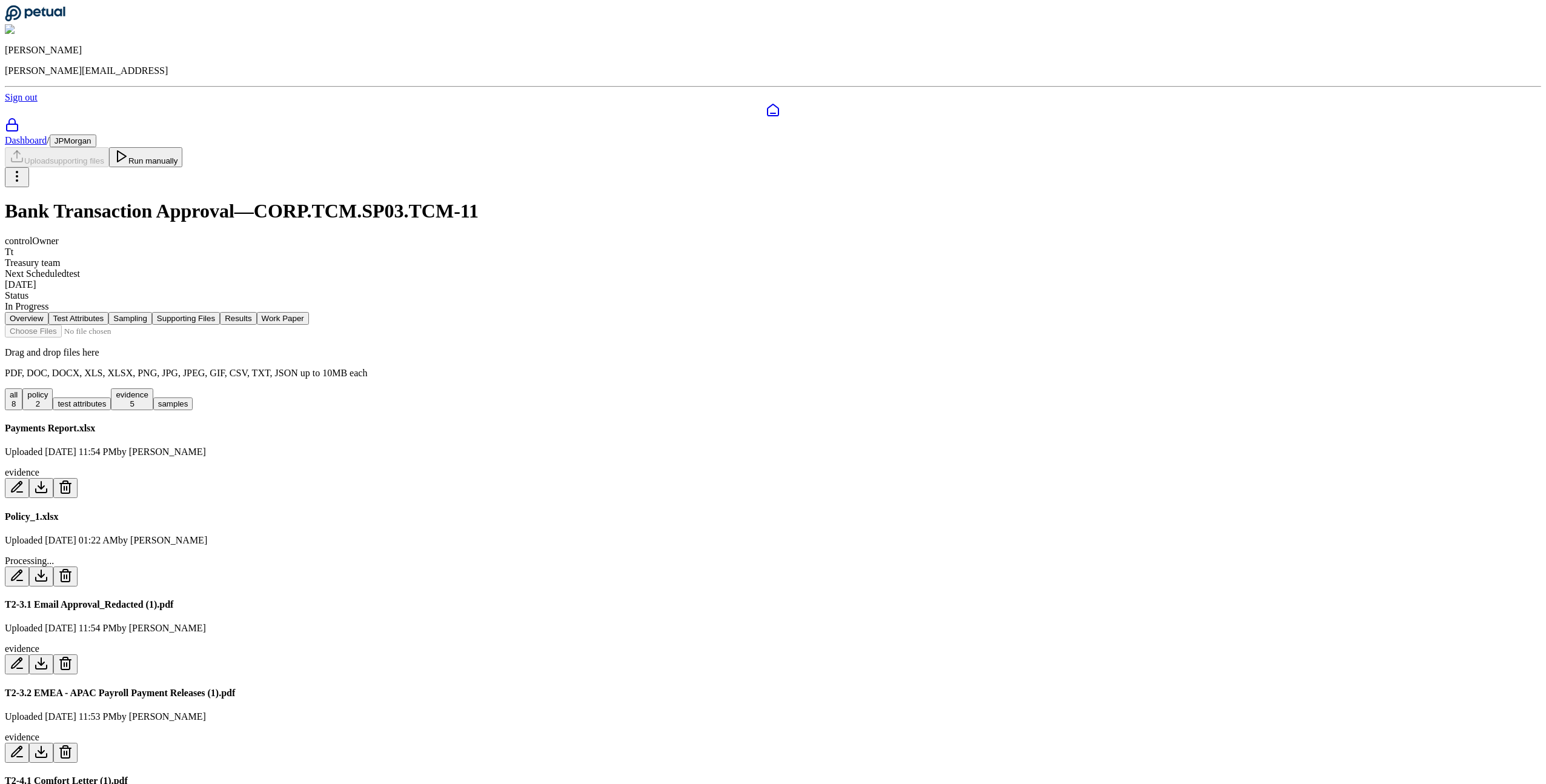
click at [152, 312] on button "Sampling" at bounding box center [130, 318] width 43 height 13
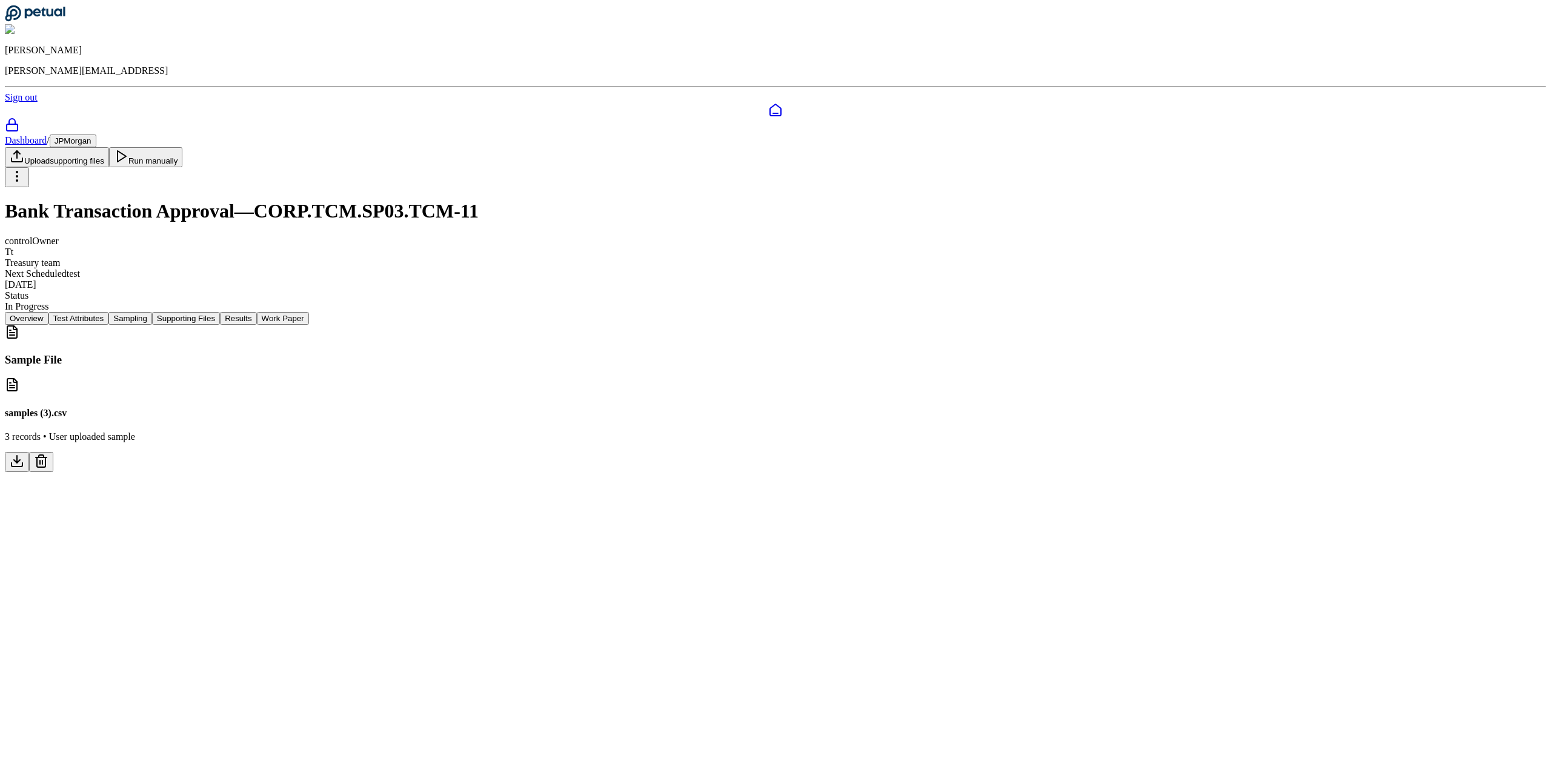
click at [677, 312] on nav "Overview Test Attributes Sampling Supporting Files Results Work Paper" at bounding box center [776, 318] width 1542 height 13
click at [220, 312] on button "Supporting Files" at bounding box center [185, 318] width 68 height 13
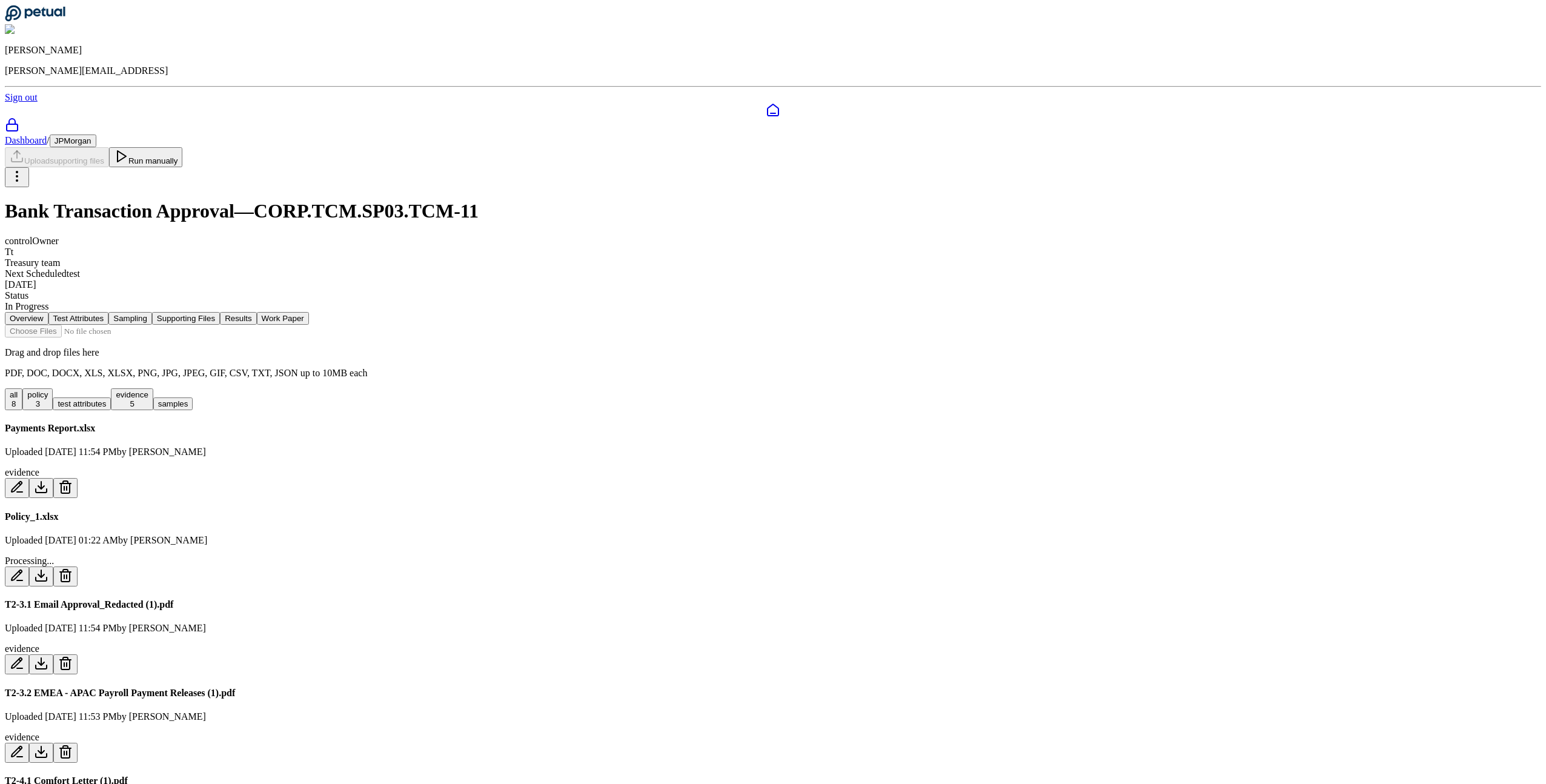
click at [1033, 599] on div "T2-3.1 Email Approval_Redacted (1).pdf Uploaded [DATE] 11:54 PM by [PERSON_NAME…" at bounding box center [773, 637] width 1537 height 75
